Goal: Task Accomplishment & Management: Complete application form

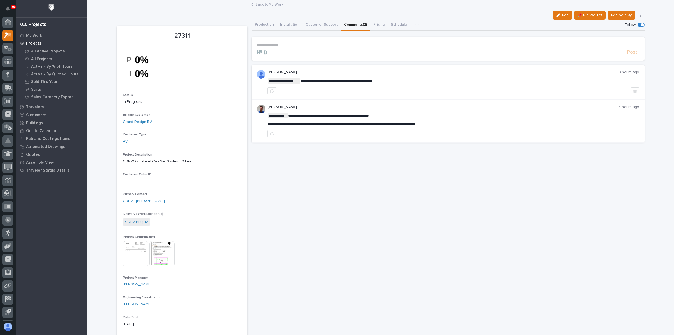
scroll to position [12, 0]
click at [34, 34] on p "My Work" at bounding box center [34, 35] width 16 height 5
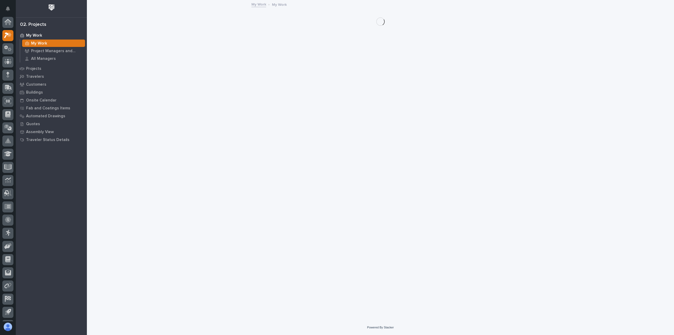
scroll to position [12, 0]
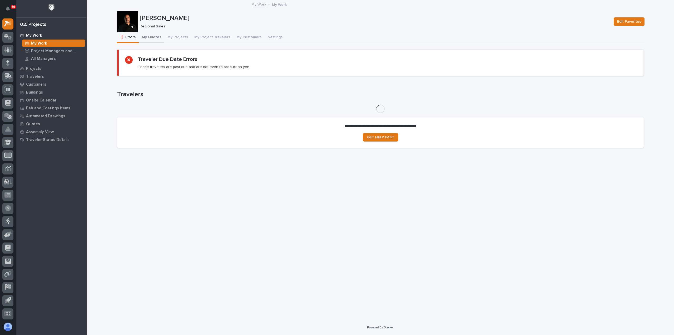
click at [149, 36] on button "My Quotes" at bounding box center [152, 37] width 26 height 11
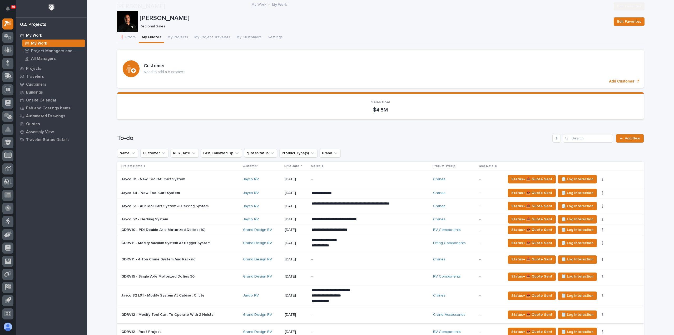
scroll to position [105, 0]
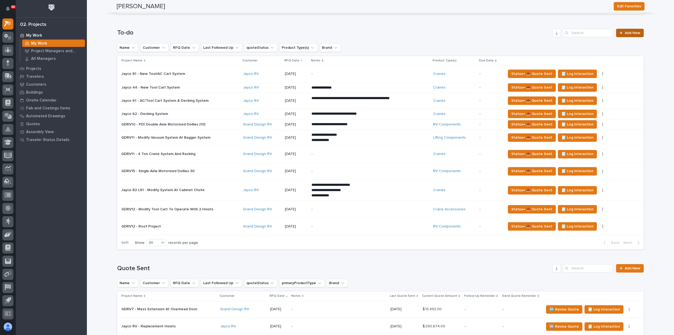
click at [630, 32] on span "Add New" at bounding box center [633, 33] width 16 height 4
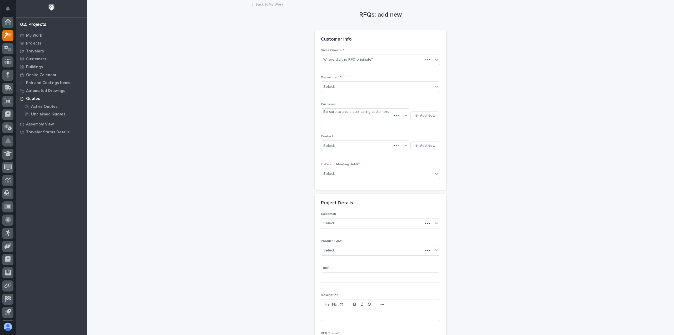
scroll to position [12, 0]
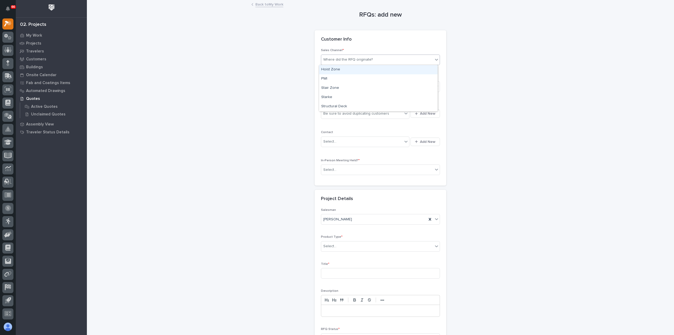
click at [367, 61] on div "Where did the RFQ originate?" at bounding box center [348, 60] width 50 height 6
click at [357, 77] on div "PWI" at bounding box center [378, 78] width 119 height 9
click at [356, 86] on div "Select..." at bounding box center [377, 86] width 112 height 9
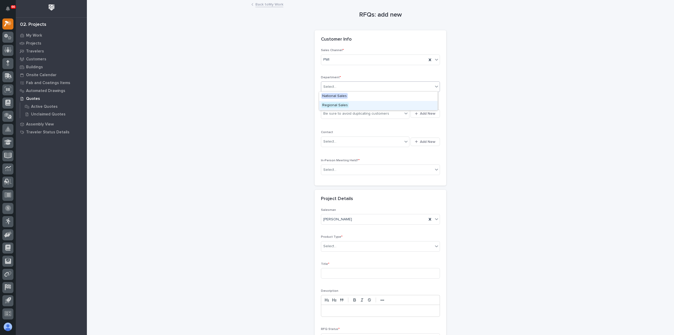
click at [358, 106] on div "Regional Sales" at bounding box center [378, 105] width 119 height 9
click at [358, 113] on div "Be sure to avoid duplicating customers" at bounding box center [356, 114] width 66 height 6
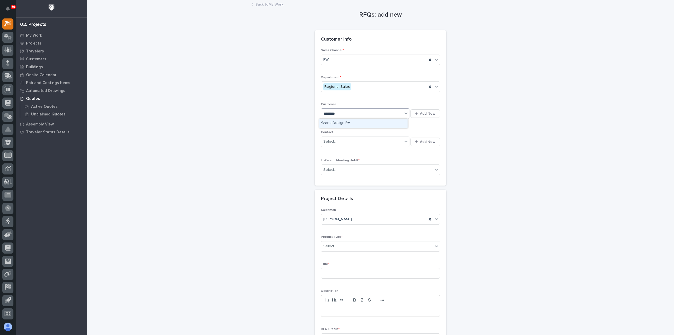
type input "*********"
click at [344, 123] on div "Grand Design RV" at bounding box center [363, 123] width 89 height 9
click at [344, 143] on div "Select..." at bounding box center [361, 141] width 81 height 9
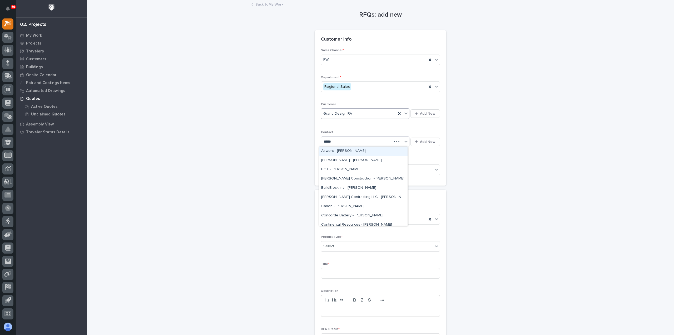
type input "******"
click at [353, 149] on div "GDRV - [PERSON_NAME]" at bounding box center [363, 150] width 89 height 9
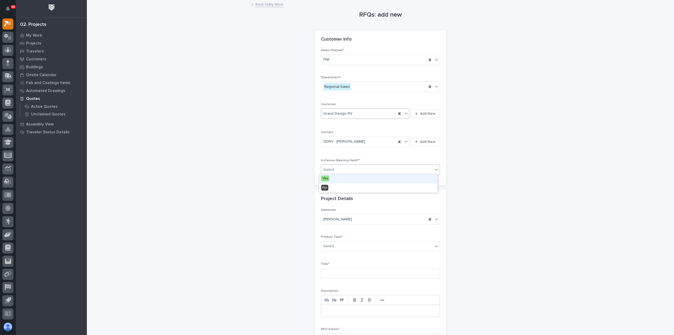
click at [352, 170] on div "Select..." at bounding box center [377, 169] width 112 height 9
click at [349, 178] on div "Yes" at bounding box center [378, 178] width 119 height 9
click at [354, 219] on div "[PERSON_NAME]" at bounding box center [374, 219] width 106 height 9
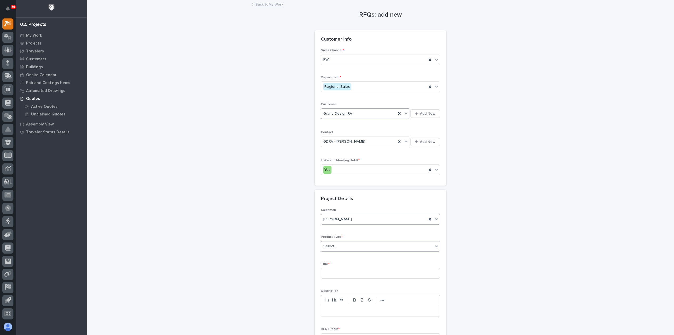
click at [348, 248] on div "Select..." at bounding box center [377, 246] width 112 height 9
click at [348, 254] on div "Crane Accessories" at bounding box center [378, 255] width 119 height 9
click at [345, 273] on input at bounding box center [380, 273] width 119 height 11
click at [325, 272] on input "Widen System" at bounding box center [380, 273] width 119 height 11
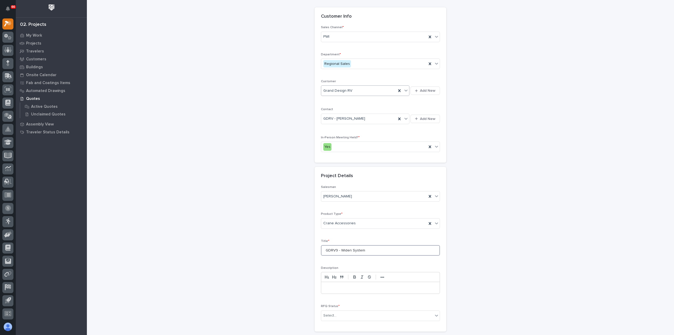
scroll to position [71, 0]
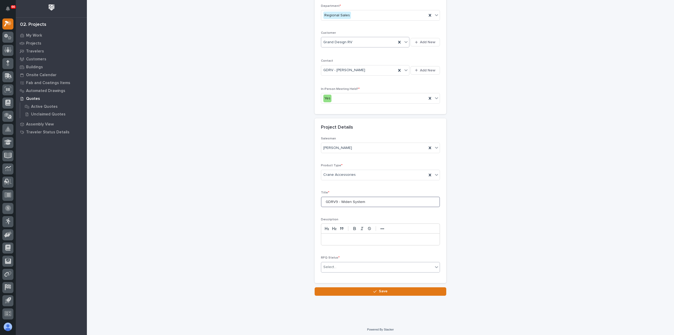
type input "GDRV9 - Widen System"
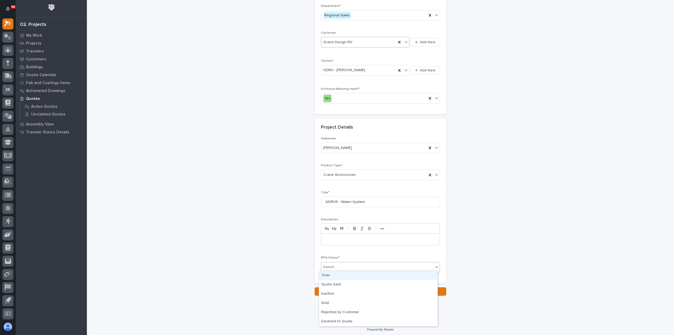
click at [344, 264] on div "Select..." at bounding box center [377, 267] width 112 height 9
click at [342, 274] on div "Todo" at bounding box center [378, 275] width 119 height 9
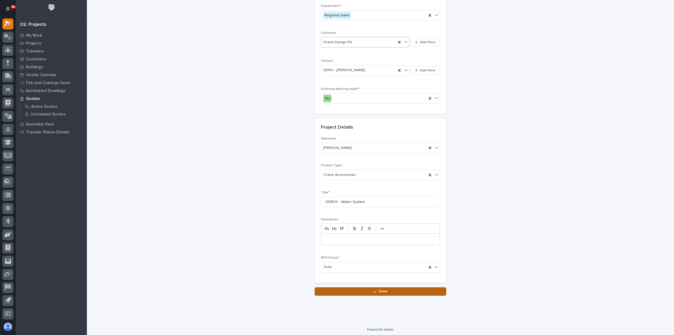
click at [359, 287] on button "Save" at bounding box center [381, 291] width 132 height 8
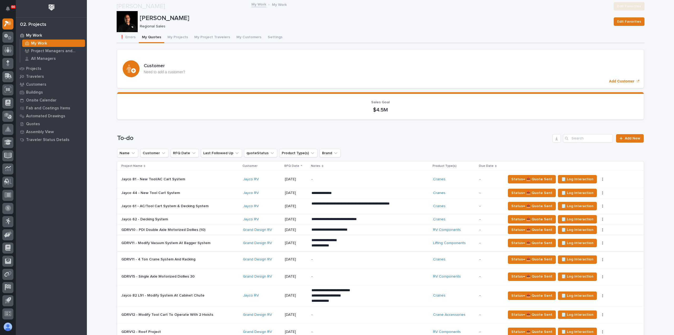
scroll to position [53, 0]
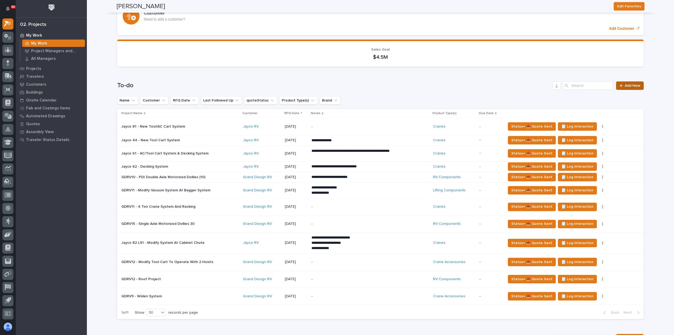
click at [627, 86] on span "Add New" at bounding box center [633, 86] width 16 height 4
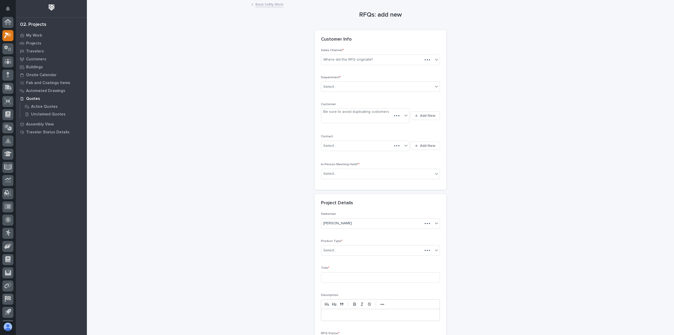
scroll to position [12, 0]
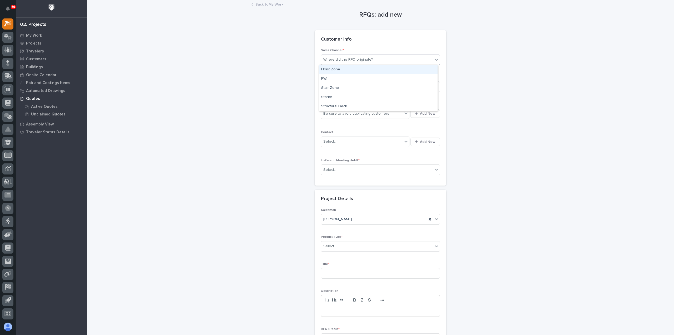
click at [357, 60] on div "Where did the RFQ originate?" at bounding box center [348, 60] width 50 height 6
click at [349, 79] on div "PWI" at bounding box center [378, 78] width 119 height 9
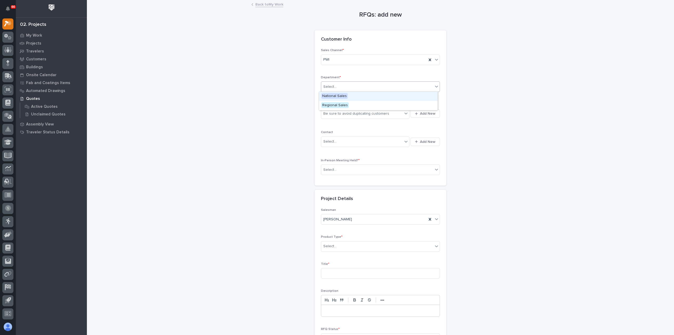
click at [348, 89] on div "Select..." at bounding box center [377, 86] width 112 height 9
click at [346, 106] on span "Regional Sales" at bounding box center [335, 105] width 28 height 6
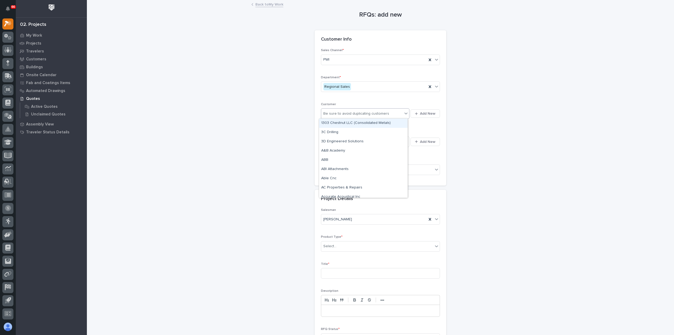
click at [346, 112] on div "Be sure to avoid duplicating customers" at bounding box center [356, 114] width 66 height 6
type input "*********"
click at [346, 122] on div "Grand Design RV" at bounding box center [363, 123] width 89 height 9
click at [356, 142] on div "Select..." at bounding box center [361, 141] width 81 height 9
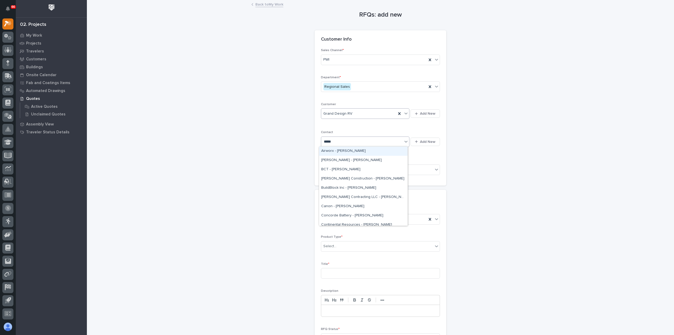
type input "******"
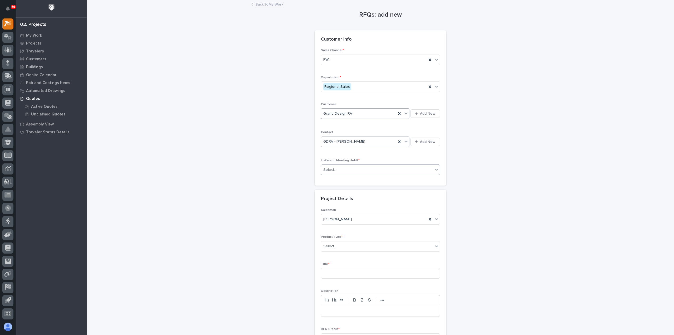
click at [355, 169] on div "Select..." at bounding box center [377, 169] width 112 height 9
click at [352, 180] on div "Yes" at bounding box center [378, 178] width 119 height 9
click at [354, 246] on div "Select..." at bounding box center [377, 246] width 112 height 9
click at [355, 296] on div "Lifting Components" at bounding box center [378, 297] width 119 height 9
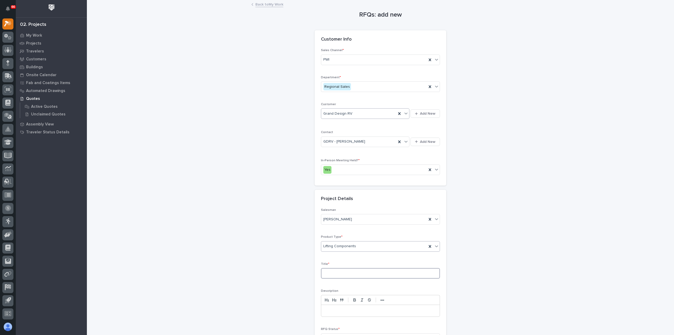
click at [358, 273] on input at bounding box center [380, 273] width 119 height 11
click at [346, 274] on input "GDRV12 -" at bounding box center [380, 273] width 119 height 11
click at [346, 273] on input "GDRV12 -" at bounding box center [380, 273] width 119 height 11
paste input "Modify (1) - Garage Door Ring Lifter"
click at [341, 270] on input "GDRV12 - Modify (1) - Garage Door Ring Lifter" at bounding box center [380, 273] width 119 height 11
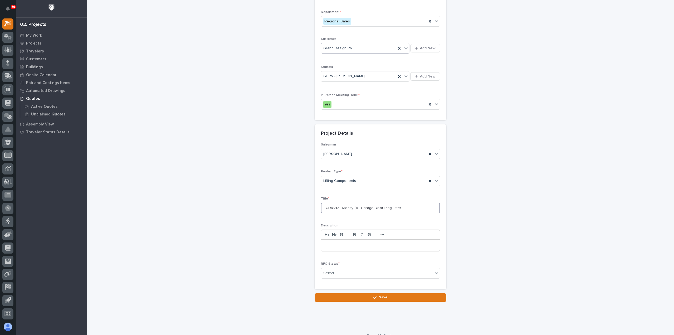
scroll to position [71, 0]
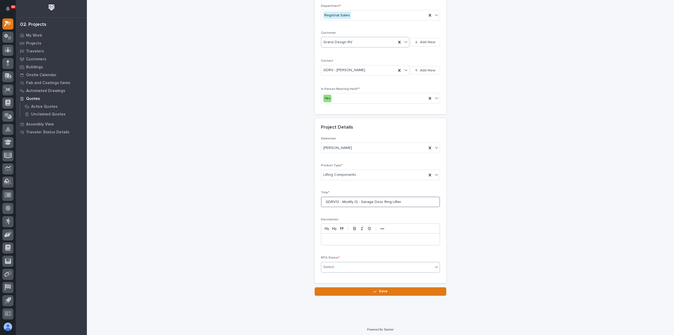
type input "GDRV12 - Modify (1) - Garage Door Ring Lifter"
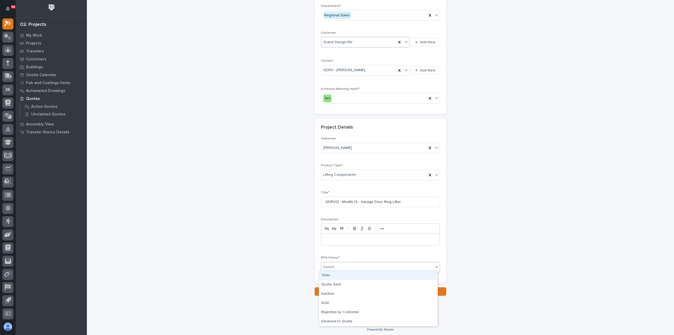
click at [343, 267] on div "Select..." at bounding box center [377, 267] width 112 height 9
click at [341, 275] on div "Todo" at bounding box center [378, 275] width 119 height 9
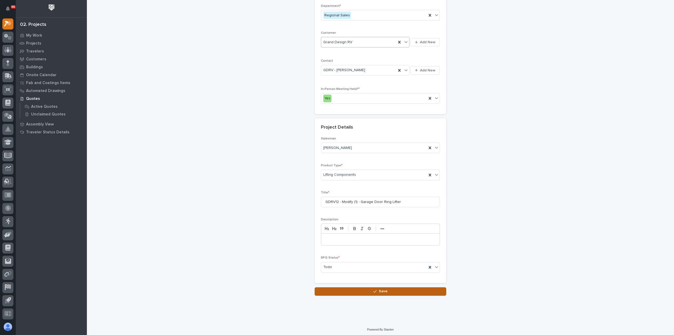
click at [361, 290] on button "Save" at bounding box center [381, 291] width 132 height 8
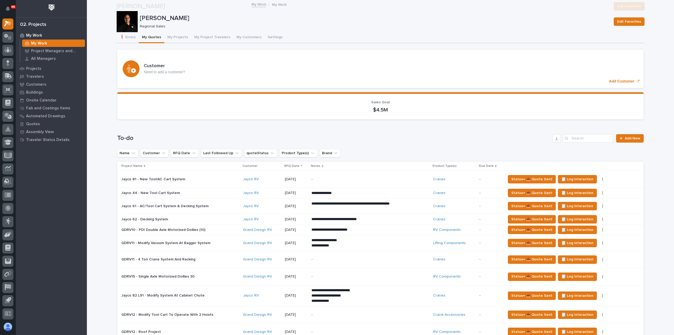
scroll to position [237, 0]
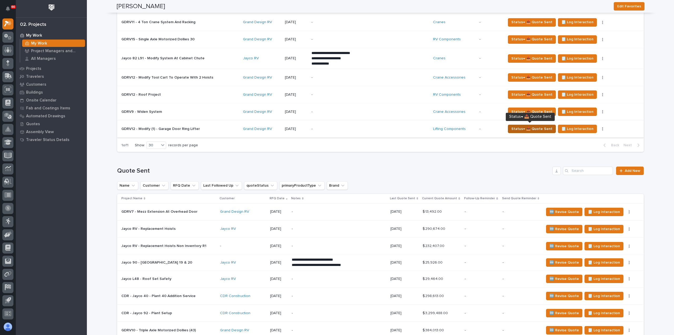
click at [526, 128] on span "Status→ 📤 Quote Sent" at bounding box center [532, 129] width 41 height 6
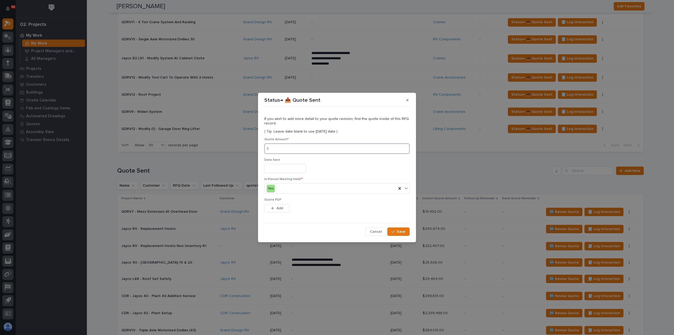
click at [322, 149] on input at bounding box center [336, 148] width 145 height 11
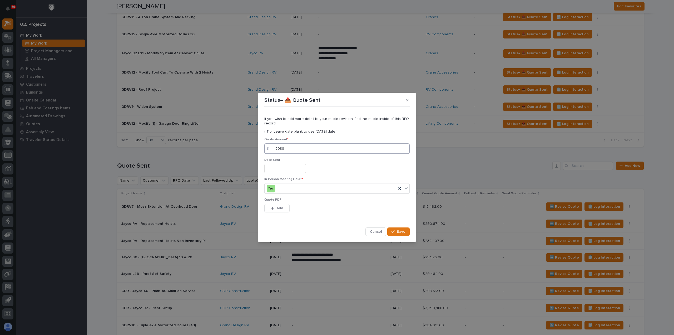
type input "2089"
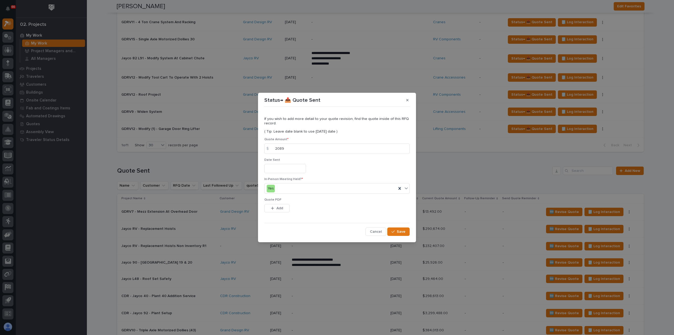
click at [283, 166] on input "text" at bounding box center [285, 168] width 42 height 9
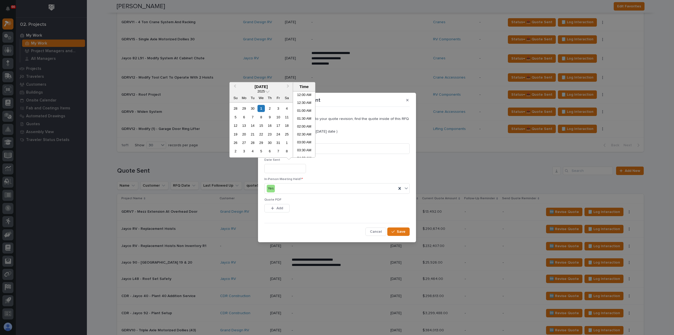
scroll to position [184, 0]
click at [262, 107] on div "1" at bounding box center [261, 108] width 7 height 7
type input "**********"
click at [277, 207] on span "Add" at bounding box center [280, 208] width 7 height 5
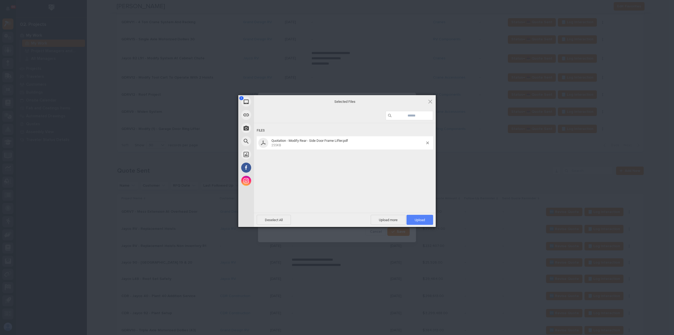
click at [421, 219] on span "Upload 1" at bounding box center [420, 220] width 10 height 4
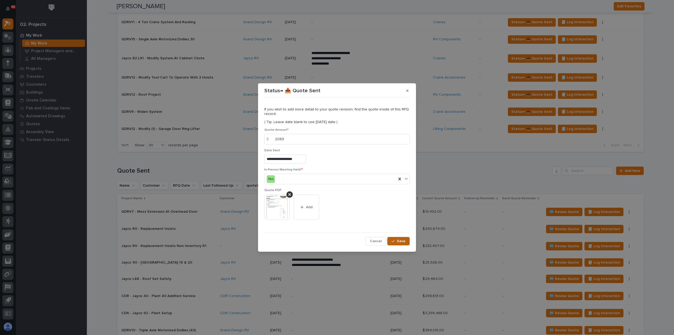
click at [402, 239] on span "Save" at bounding box center [401, 241] width 9 height 5
